Goal: Check status: Check status

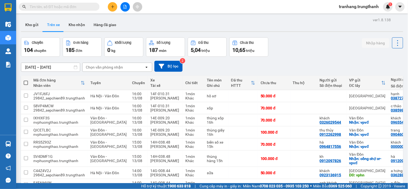
click at [34, 67] on input "[DATE] – [DATE]" at bounding box center [50, 67] width 59 height 9
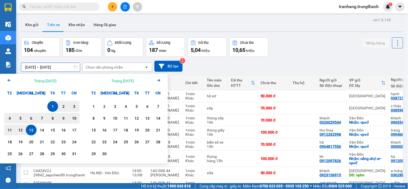
click at [33, 132] on div "13" at bounding box center [31, 130] width 8 height 6
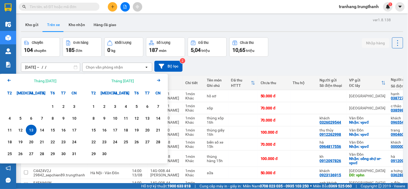
click at [33, 132] on div "13" at bounding box center [31, 130] width 8 height 6
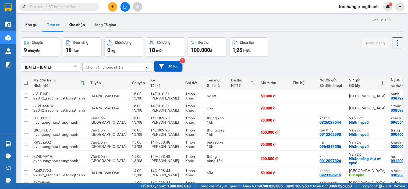
click at [31, 67] on input "[DATE] – [DATE]" at bounding box center [50, 67] width 59 height 9
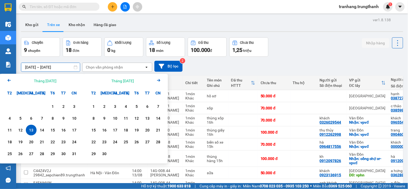
click at [31, 131] on div "13" at bounding box center [31, 130] width 8 height 6
type input "[DATE] – [DATE]"
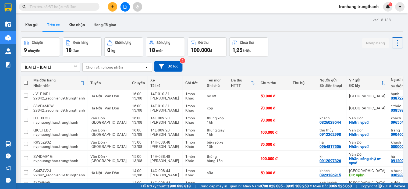
click at [180, 22] on div "Kho gửi Trên xe Kho nhận Hàng đã giao" at bounding box center [212, 25] width 382 height 14
click at [180, 20] on div "Kho gửi Trên xe Kho nhận Hàng đã giao" at bounding box center [212, 25] width 382 height 14
